Goal: Navigation & Orientation: Find specific page/section

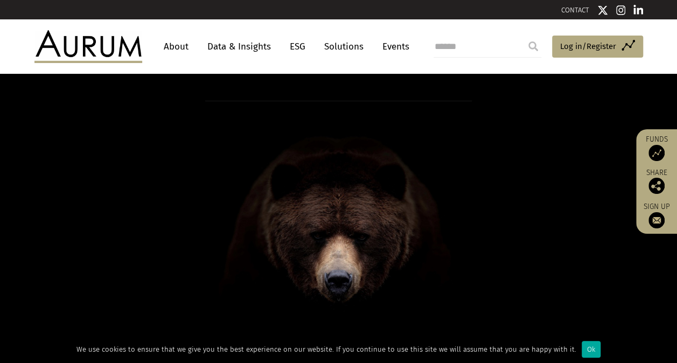
click at [249, 37] on link "Data & Insights" at bounding box center [239, 47] width 74 height 20
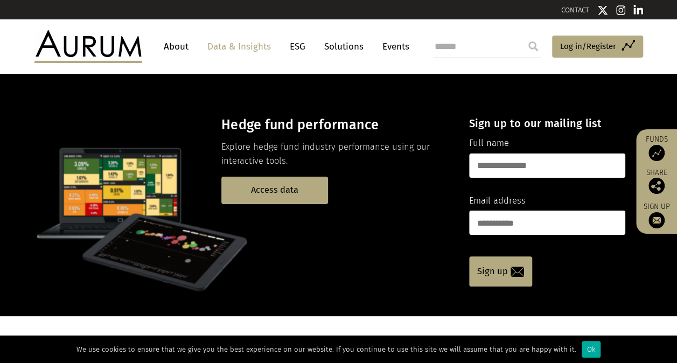
click at [182, 48] on link "About" at bounding box center [176, 47] width 36 height 20
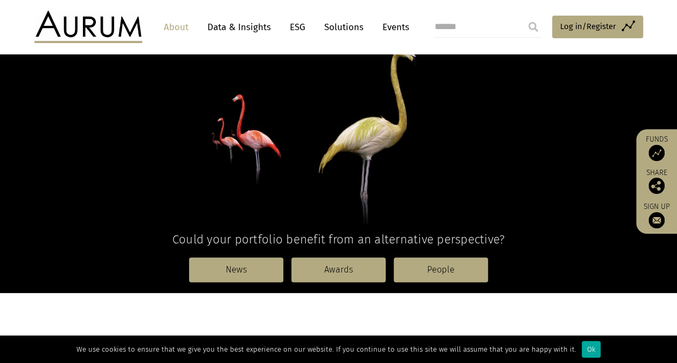
scroll to position [128, 0]
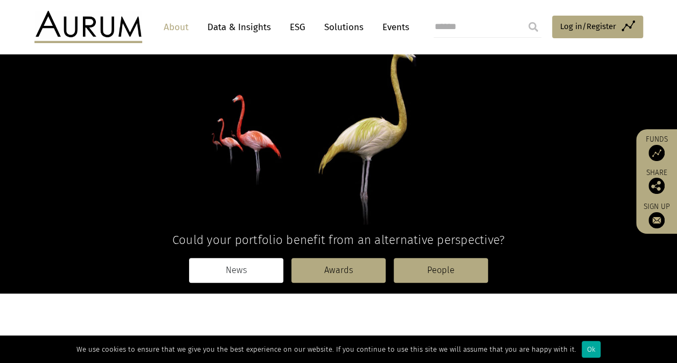
click at [215, 269] on link "News" at bounding box center [236, 270] width 94 height 25
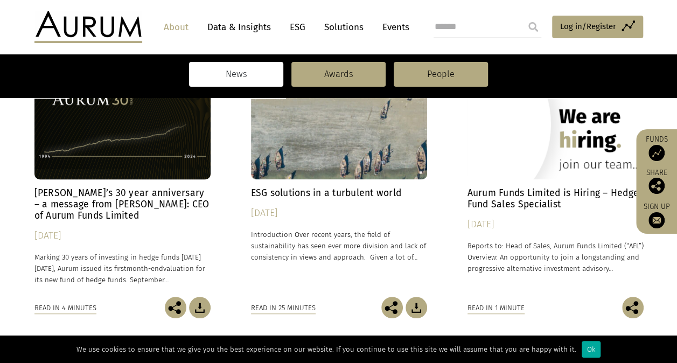
scroll to position [276, 0]
